Goal: Task Accomplishment & Management: Manage account settings

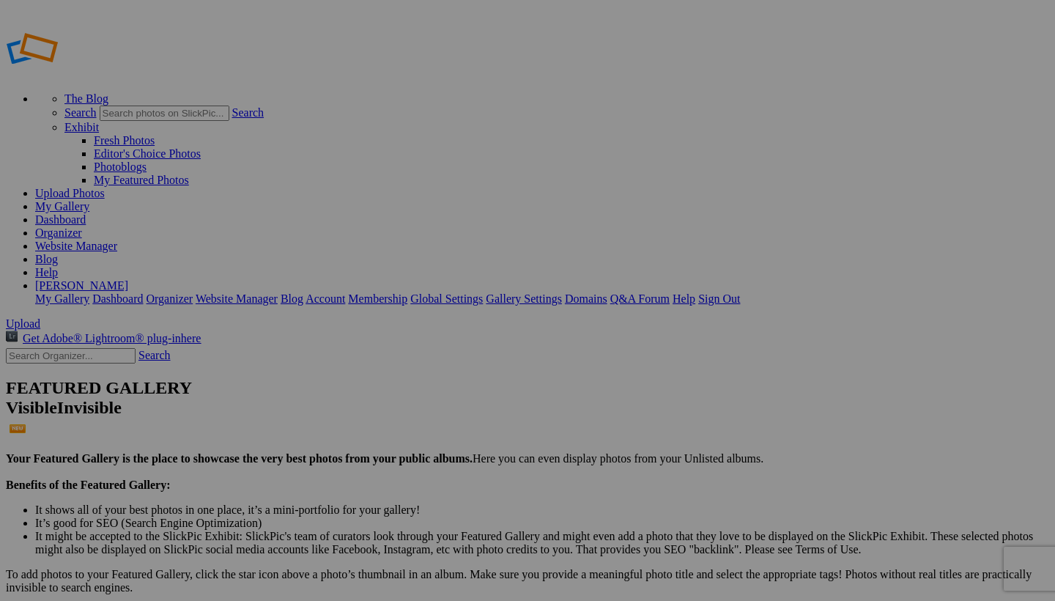
scroll to position [1749, 0]
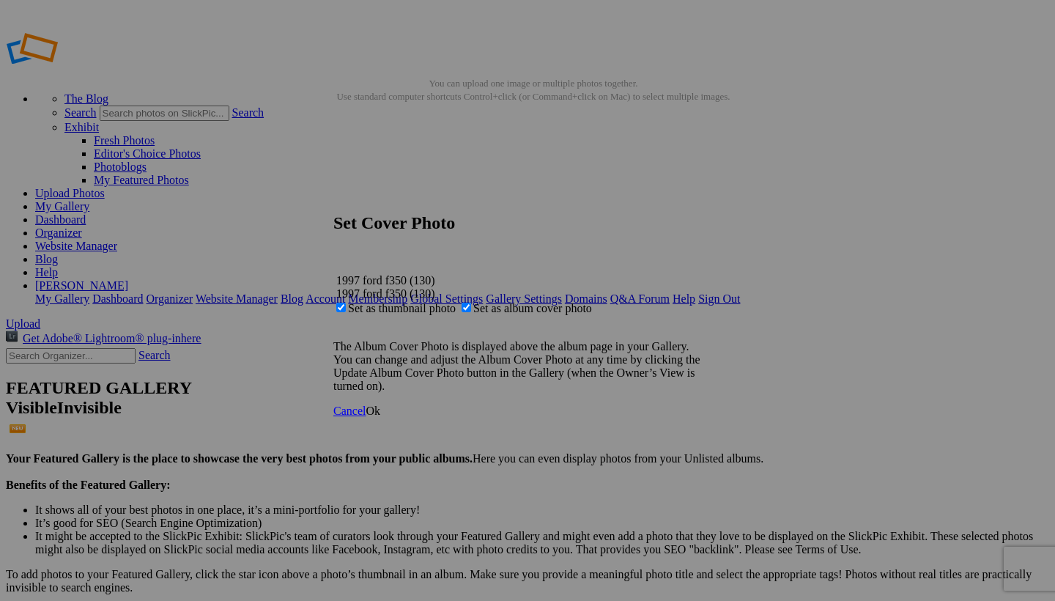
click at [380, 417] on span "Ok" at bounding box center [373, 411] width 15 height 12
